Goal: Information Seeking & Learning: Find specific fact

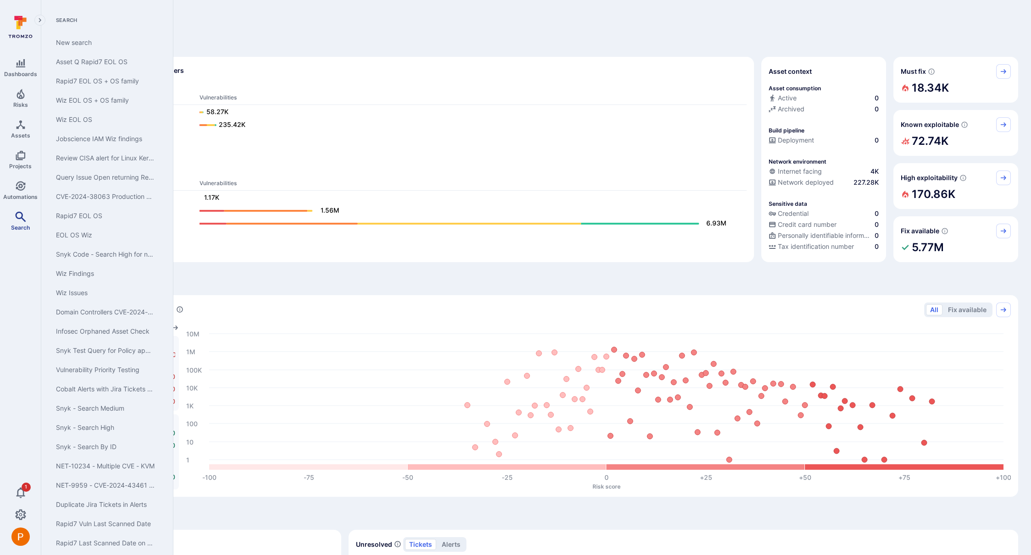
click at [25, 215] on icon "Search" at bounding box center [20, 216] width 11 height 11
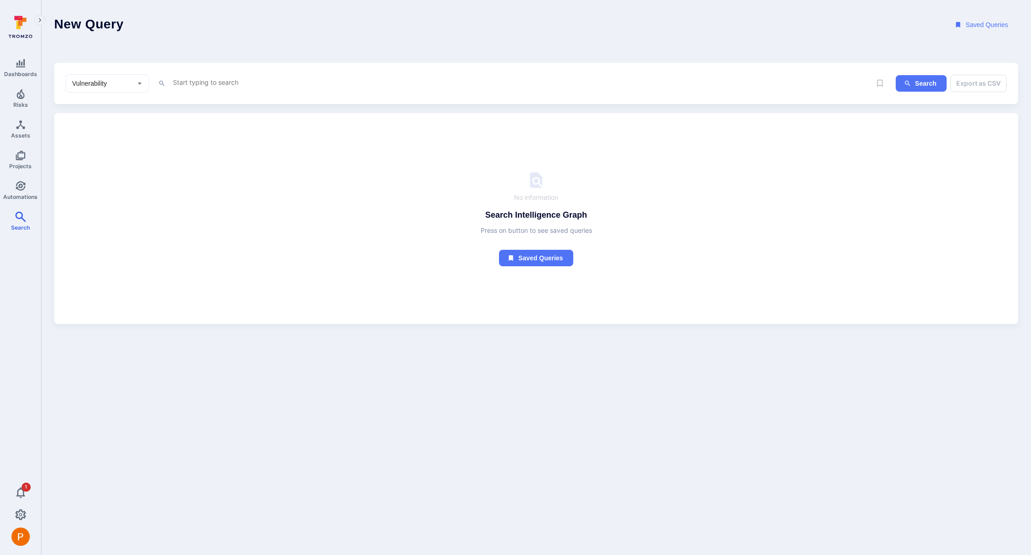
click at [230, 84] on textarea "Intelligence Graph search area" at bounding box center [495, 82] width 646 height 11
click at [204, 133] on li "~ contains" at bounding box center [236, 128] width 116 height 13
click at [194, 216] on li "stat us" at bounding box center [236, 217] width 116 height 13
click at [212, 132] on li "~ contains" at bounding box center [236, 128] width 116 height 13
click at [213, 103] on li "cve" at bounding box center [236, 100] width 116 height 13
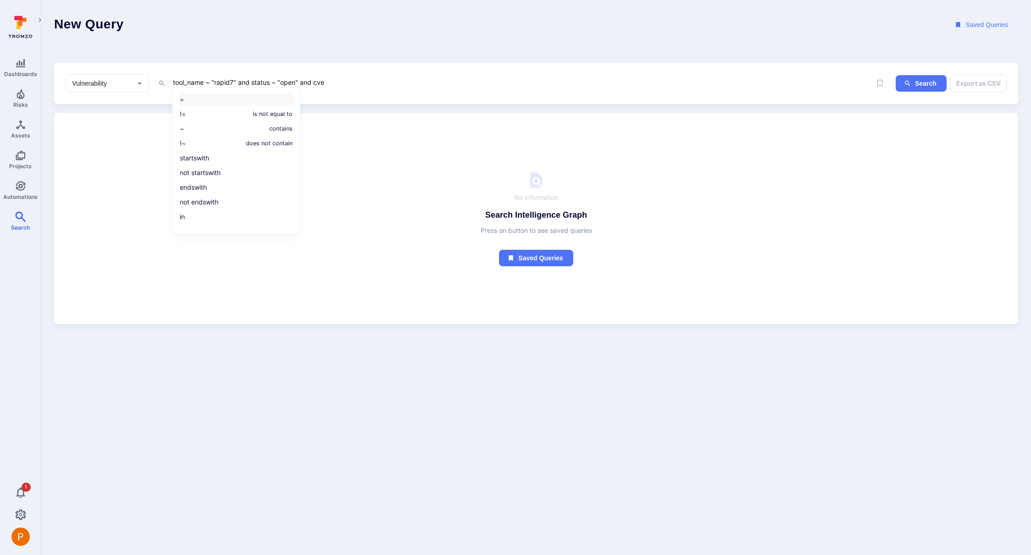
click at [210, 101] on li "=" at bounding box center [236, 99] width 116 height 13
paste textarea "CVE-2021-4034"
click at [920, 81] on button "Search" at bounding box center [920, 83] width 51 height 17
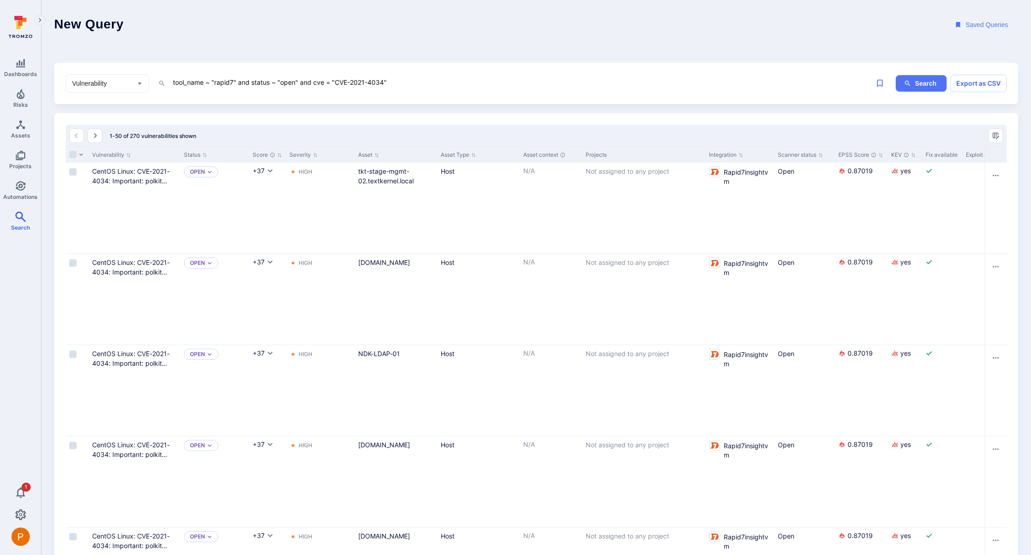
drag, startPoint x: 233, startPoint y: 81, endPoint x: 214, endPoint y: 83, distance: 18.9
click at [214, 83] on textarea "tool_name ~ "rapid7" and status ~ "open" and cve = "CVE-2021-4034"" at bounding box center [495, 82] width 646 height 11
click at [910, 85] on icon "ig-search" at bounding box center [907, 83] width 7 height 7
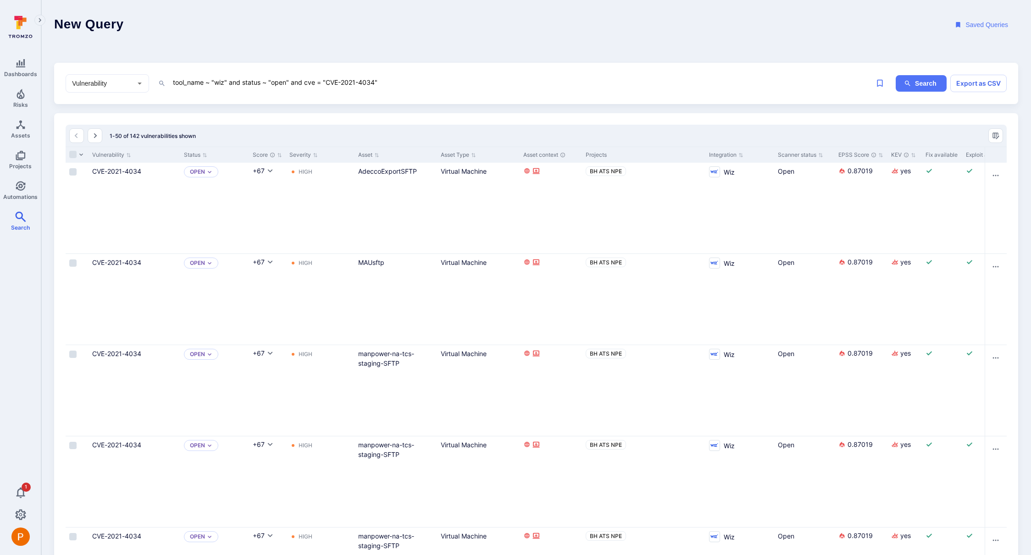
click at [228, 84] on textarea "tool_name ~ "wiz" and status ~ "open" and cve = "CVE-2021-4034"" at bounding box center [495, 82] width 646 height 11
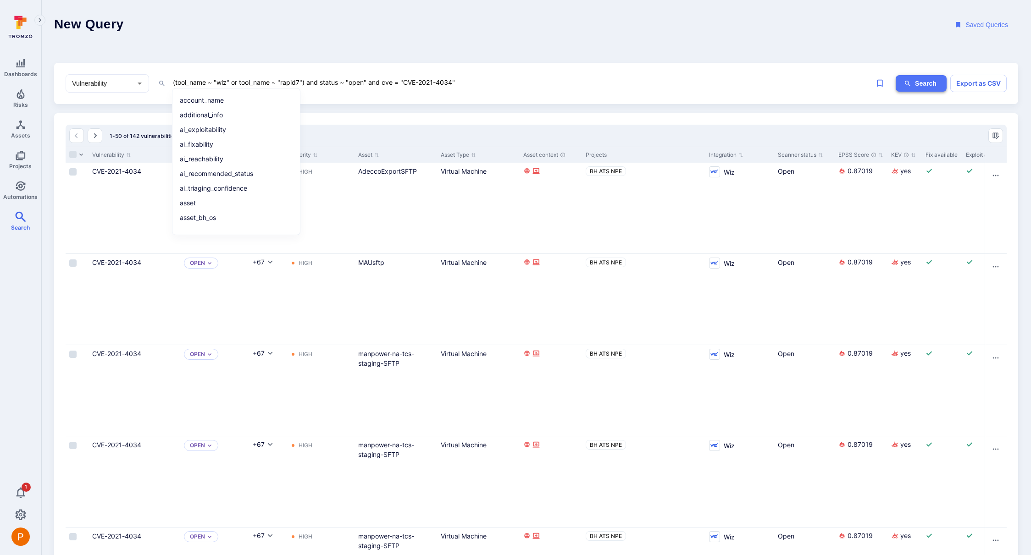
click at [926, 86] on button "Search" at bounding box center [920, 83] width 51 height 17
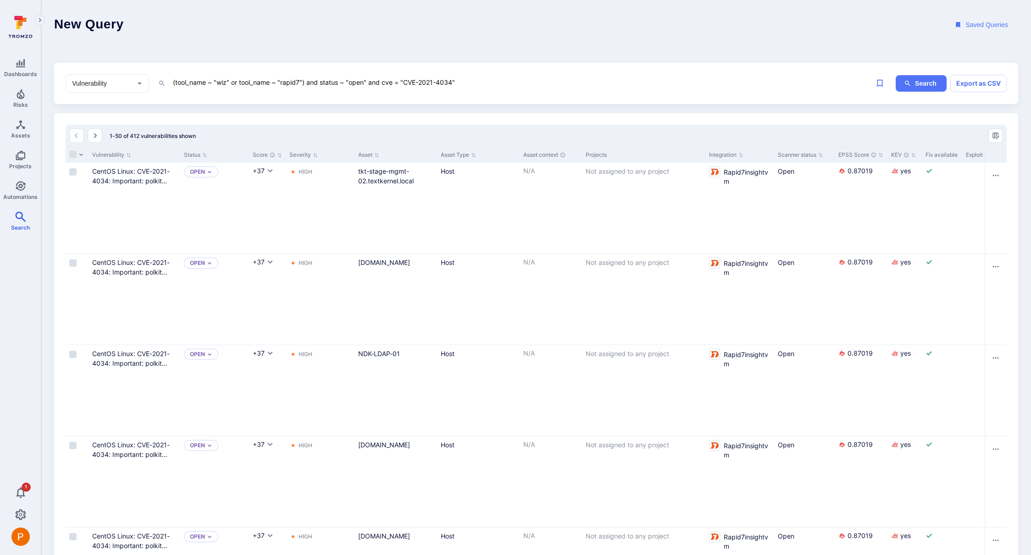
click at [493, 84] on textarea "(tool_name ~ "wiz" or tool_name ~ "rapid7") and status ~ "open" and cve = "CVE-…" at bounding box center [495, 82] width 646 height 11
click at [927, 83] on button "Search" at bounding box center [920, 83] width 51 height 17
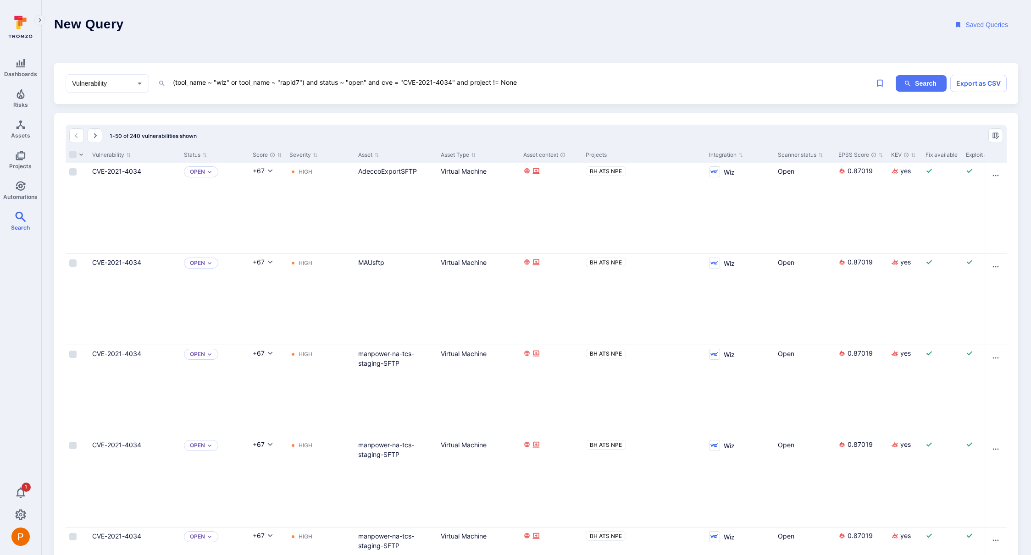
click at [496, 83] on textarea "(tool_name ~ "wiz" or tool_name ~ "rapid7") and status ~ "open" and cve = "CVE-…" at bounding box center [495, 82] width 646 height 11
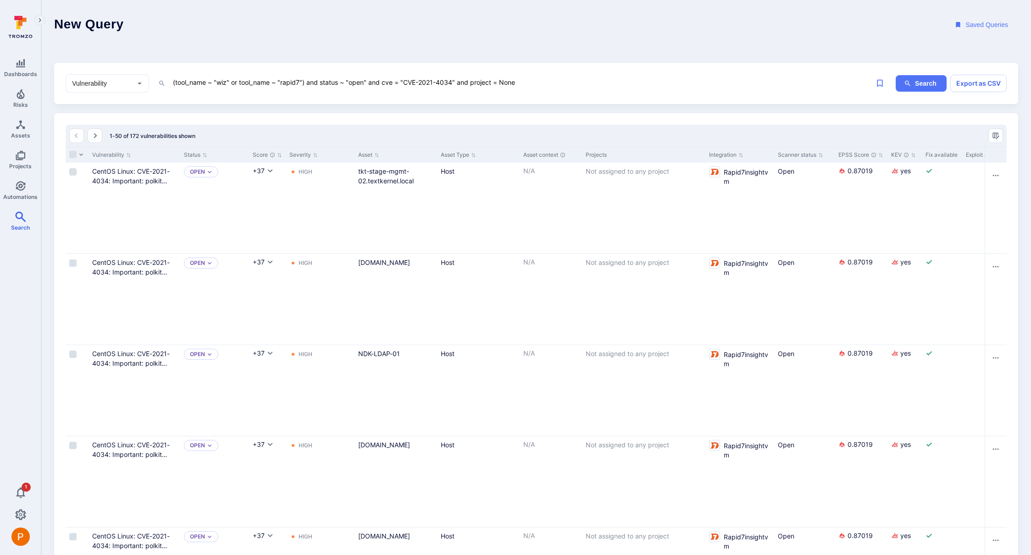
click at [522, 83] on textarea "(tool_name ~ "wiz" or tool_name ~ "rapid7") and status ~ "open" and cve = "CVE-…" at bounding box center [495, 82] width 646 height 11
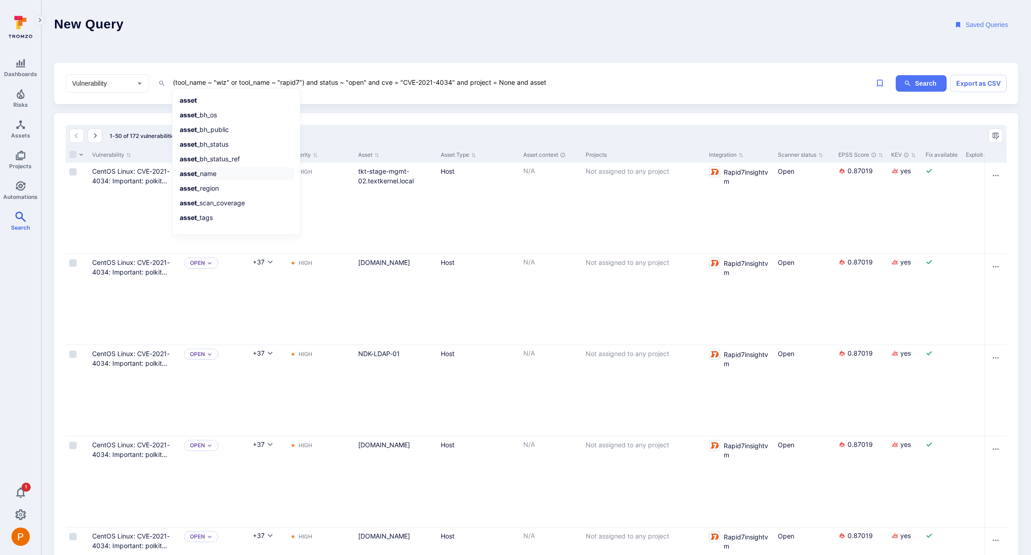
click at [208, 178] on li "asset _name" at bounding box center [236, 173] width 116 height 13
click at [208, 132] on li "~ contains" at bounding box center [236, 128] width 116 height 13
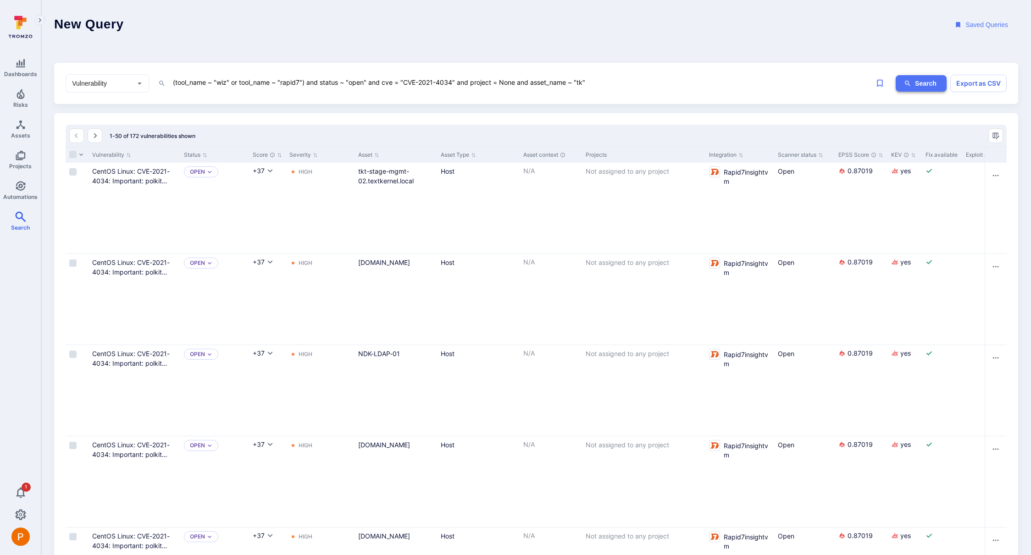
click at [917, 81] on button "Search" at bounding box center [920, 83] width 51 height 17
click at [571, 83] on textarea "(tool_name ~ "wiz" or tool_name ~ "rapid7") and status ~ "open" and cve = "CVE-…" at bounding box center [495, 82] width 646 height 11
type textarea "(tool_name ~ "wiz" or tool_name ~ "rapid7") and status ~ "open" and cve = "CVE-…"
click at [920, 88] on button "Search" at bounding box center [920, 83] width 51 height 17
drag, startPoint x: 405, startPoint y: 82, endPoint x: 453, endPoint y: 83, distance: 47.3
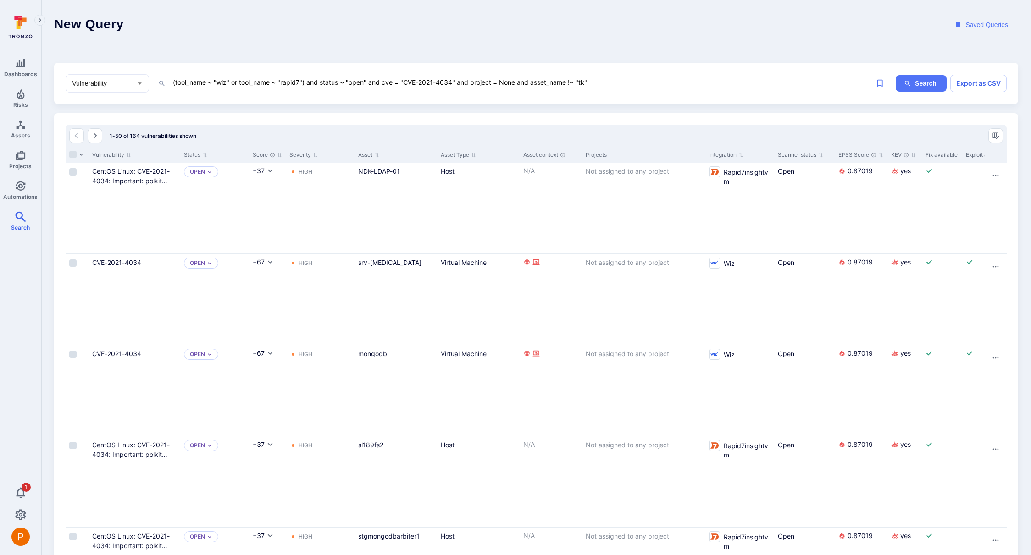
click at [453, 83] on textarea "(tool_name ~ "wiz" or tool_name ~ "rapid7") and status ~ "open" and cve = "CVE-…" at bounding box center [495, 82] width 646 height 11
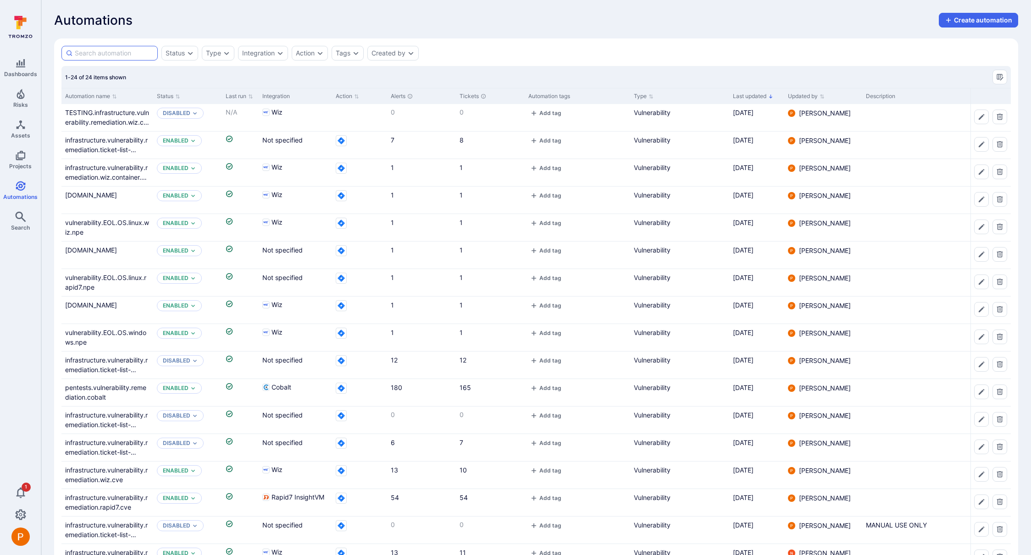
click at [115, 50] on input at bounding box center [114, 53] width 79 height 9
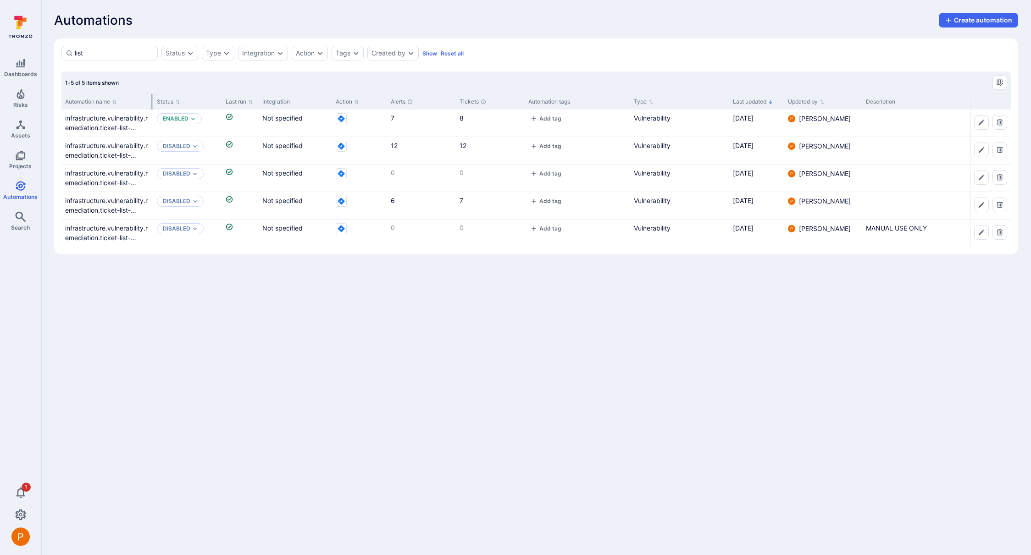
type input "list"
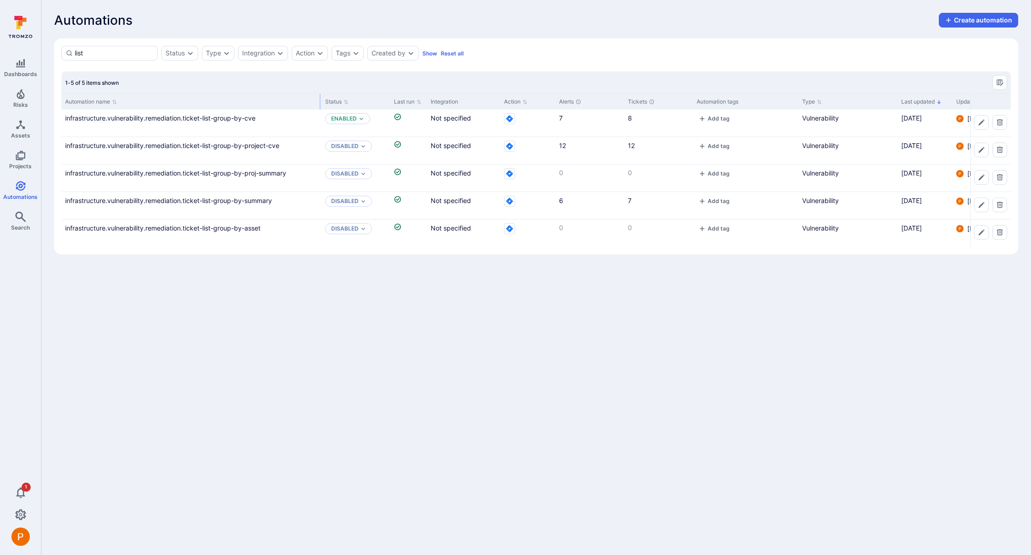
drag, startPoint x: 151, startPoint y: 99, endPoint x: 319, endPoint y: 101, distance: 168.3
click at [320, 101] on div at bounding box center [320, 102] width 1 height 16
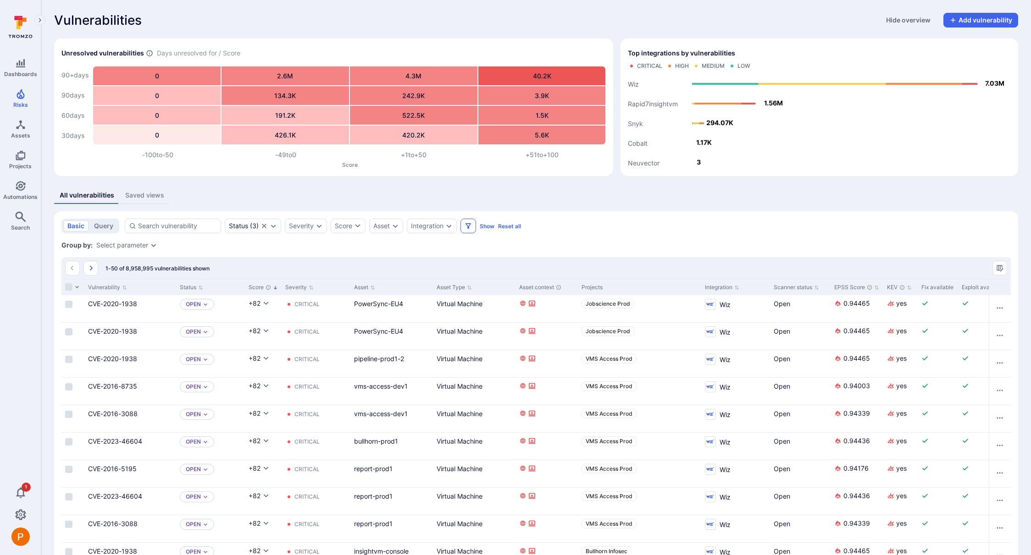
click at [468, 230] on button "Filters" at bounding box center [468, 226] width 16 height 15
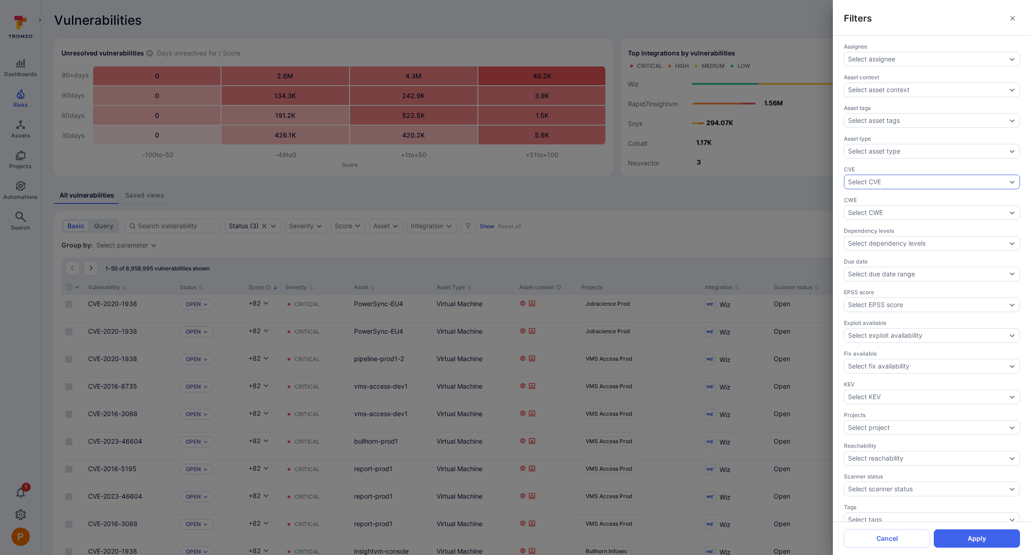
click at [931, 188] on div "Select CVE" at bounding box center [932, 182] width 176 height 15
click at [857, 236] on li "CVE-2021-4034" at bounding box center [932, 237] width 164 height 11
type input "CVE-2021-4034"
click at [999, 256] on button "Select" at bounding box center [973, 255] width 80 height 15
click at [971, 538] on button "Apply" at bounding box center [976, 539] width 86 height 18
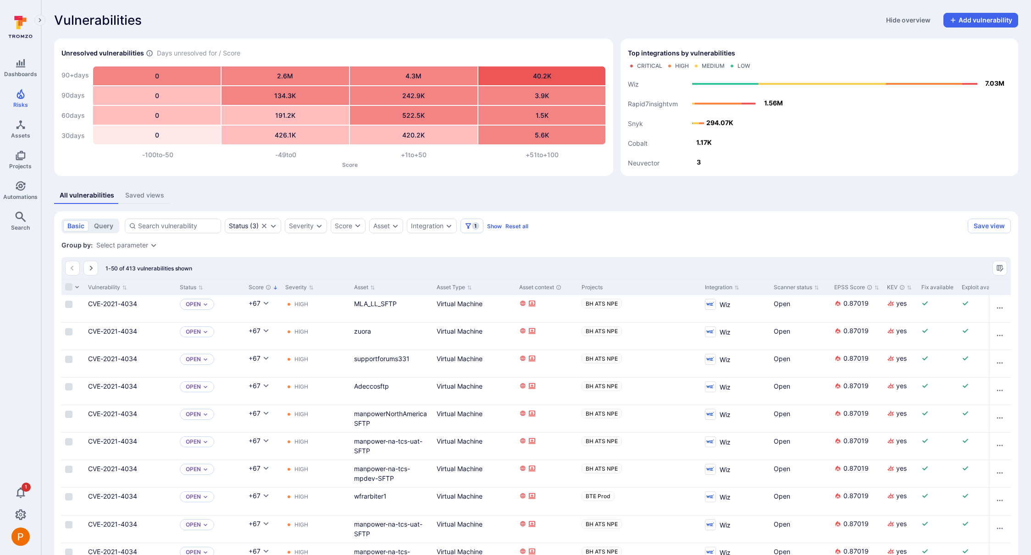
click at [145, 246] on div "Select parameter" at bounding box center [122, 245] width 52 height 7
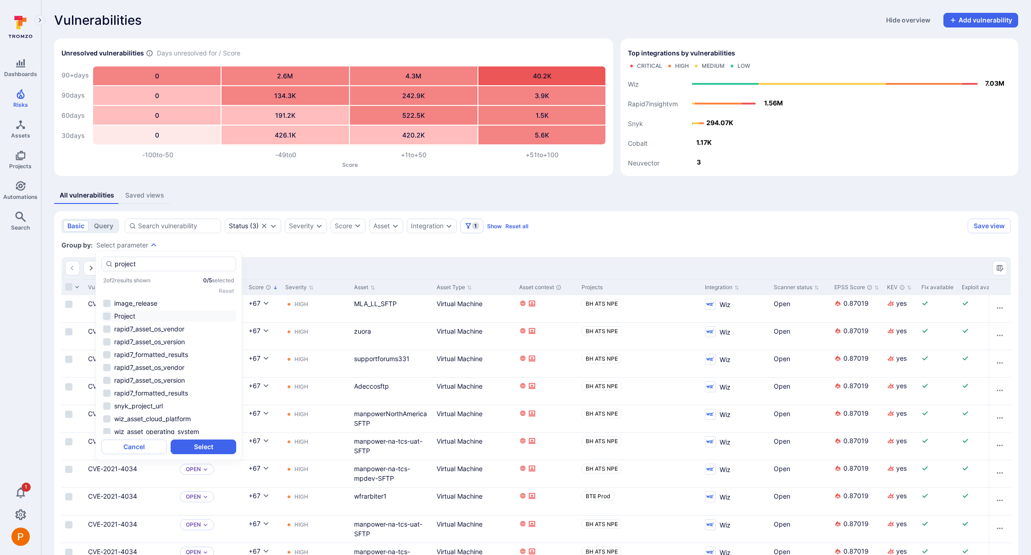
click at [110, 317] on li "Project" at bounding box center [168, 316] width 135 height 11
type input "project"
click at [197, 449] on button "Select" at bounding box center [204, 447] width 66 height 15
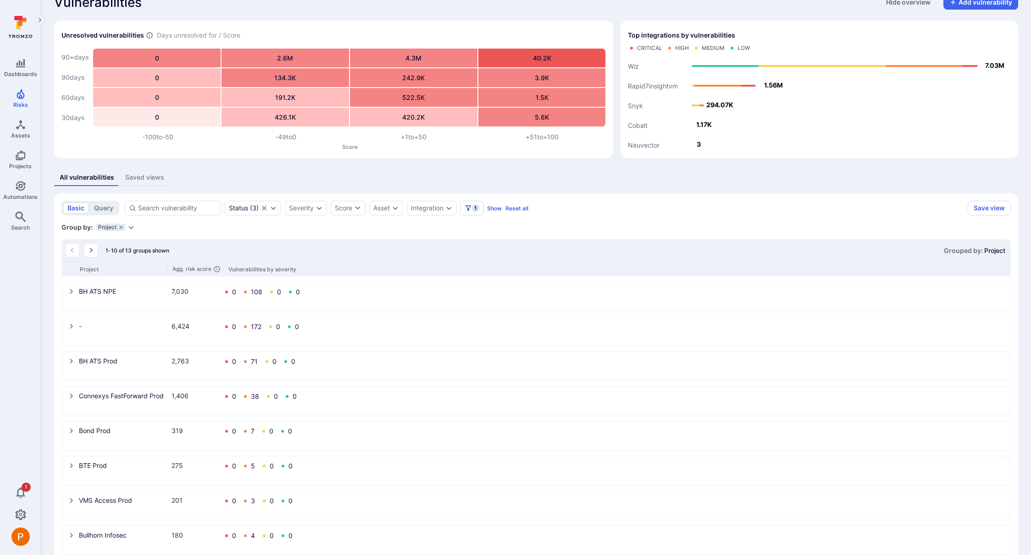
scroll to position [108, 0]
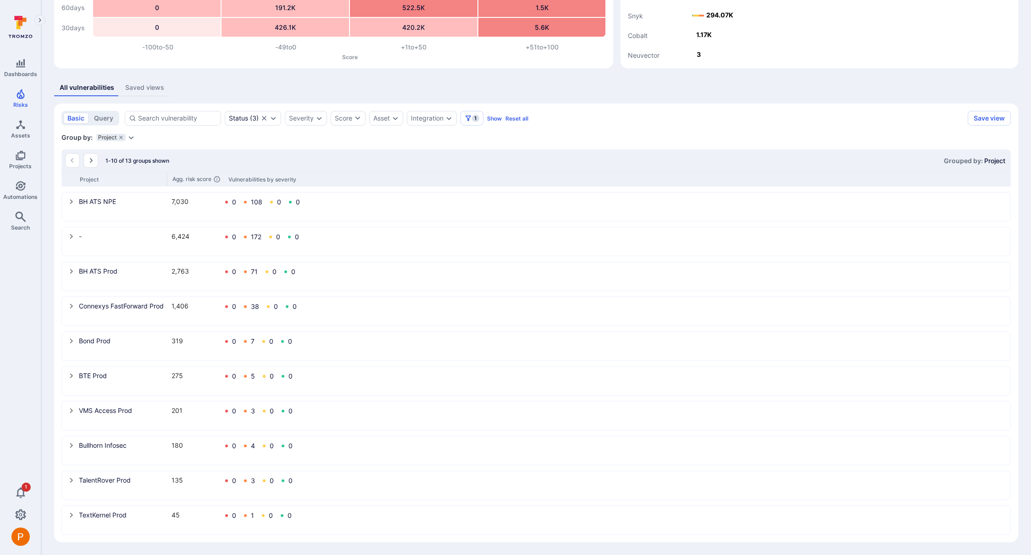
click at [70, 447] on icon "select group" at bounding box center [71, 445] width 3 height 5
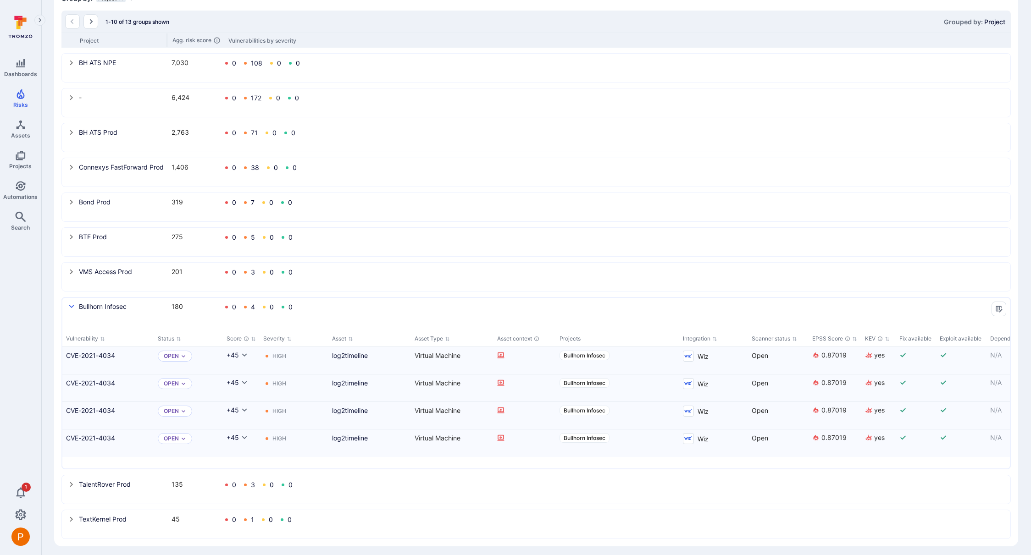
scroll to position [251, 0]
